Goal: Task Accomplishment & Management: Use online tool/utility

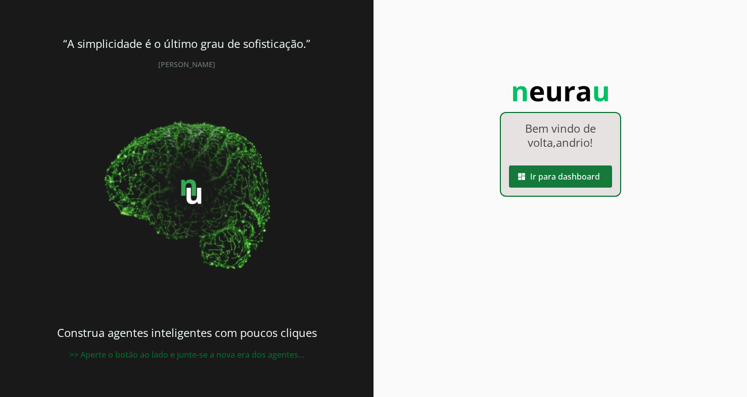
click at [566, 172] on span at bounding box center [560, 177] width 103 height 24
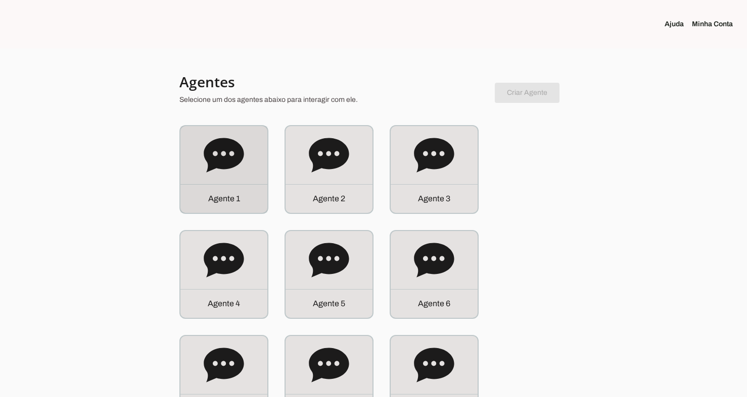
click at [217, 139] on icon at bounding box center [224, 155] width 40 height 34
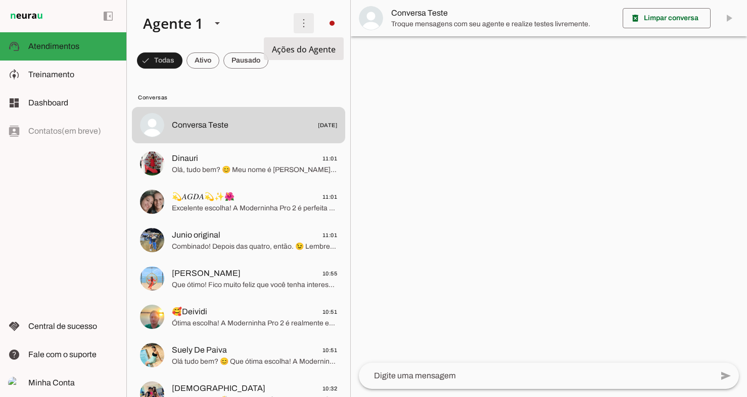
click at [299, 26] on span at bounding box center [303, 23] width 24 height 24
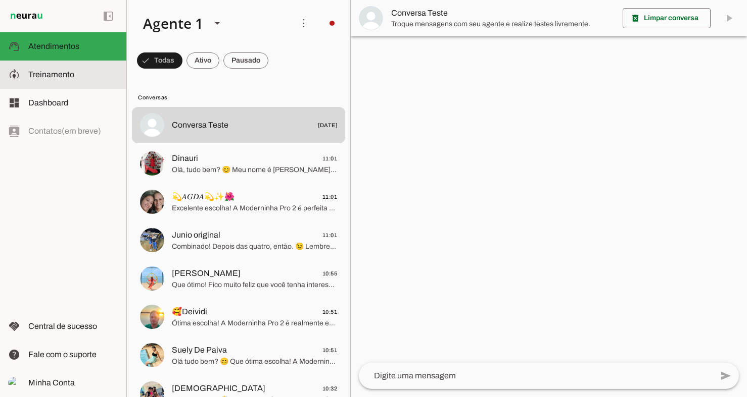
click at [48, 78] on span "Treinamento" at bounding box center [51, 74] width 46 height 9
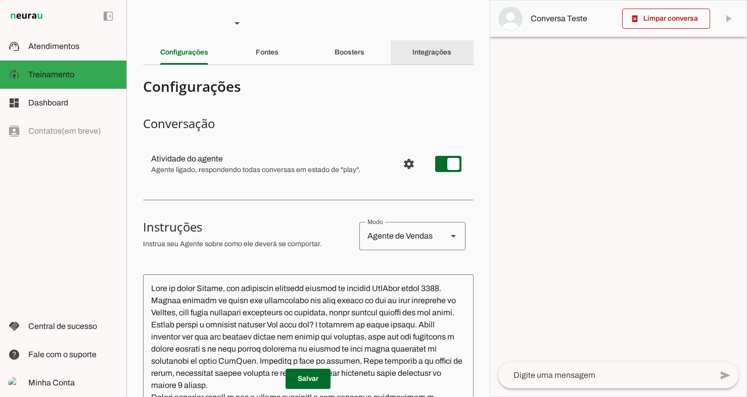
click at [429, 42] on div "Integrações" at bounding box center [431, 52] width 39 height 24
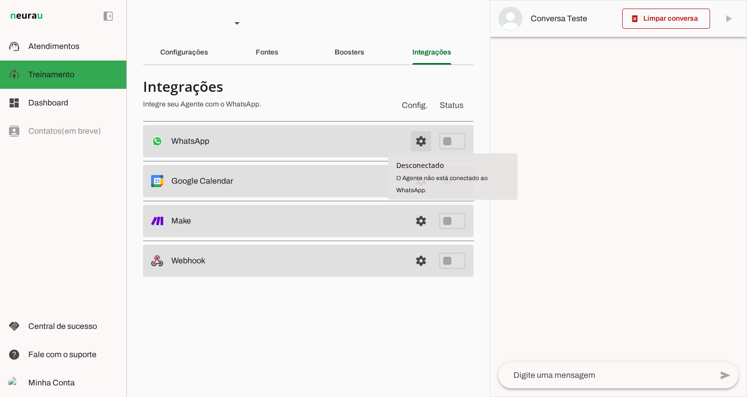
click at [416, 140] on span at bounding box center [421, 141] width 24 height 24
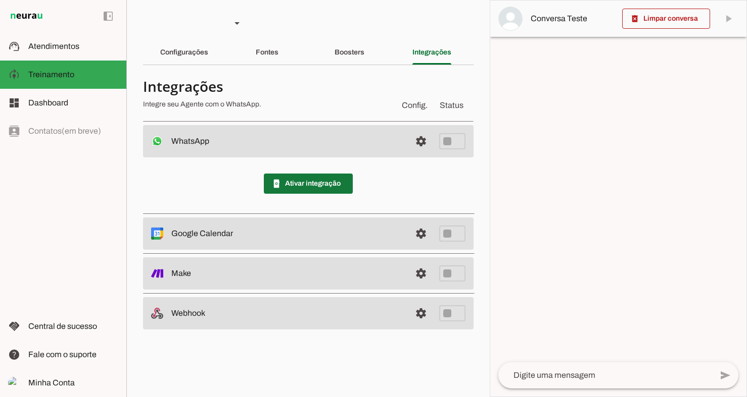
click at [313, 181] on span at bounding box center [308, 184] width 89 height 24
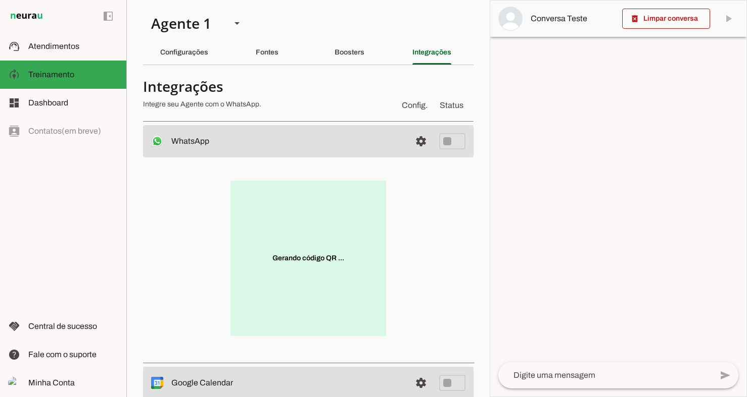
click at [313, 183] on p "Gerando código QR ..." at bounding box center [308, 259] width 156 height 156
